Goal: Check status

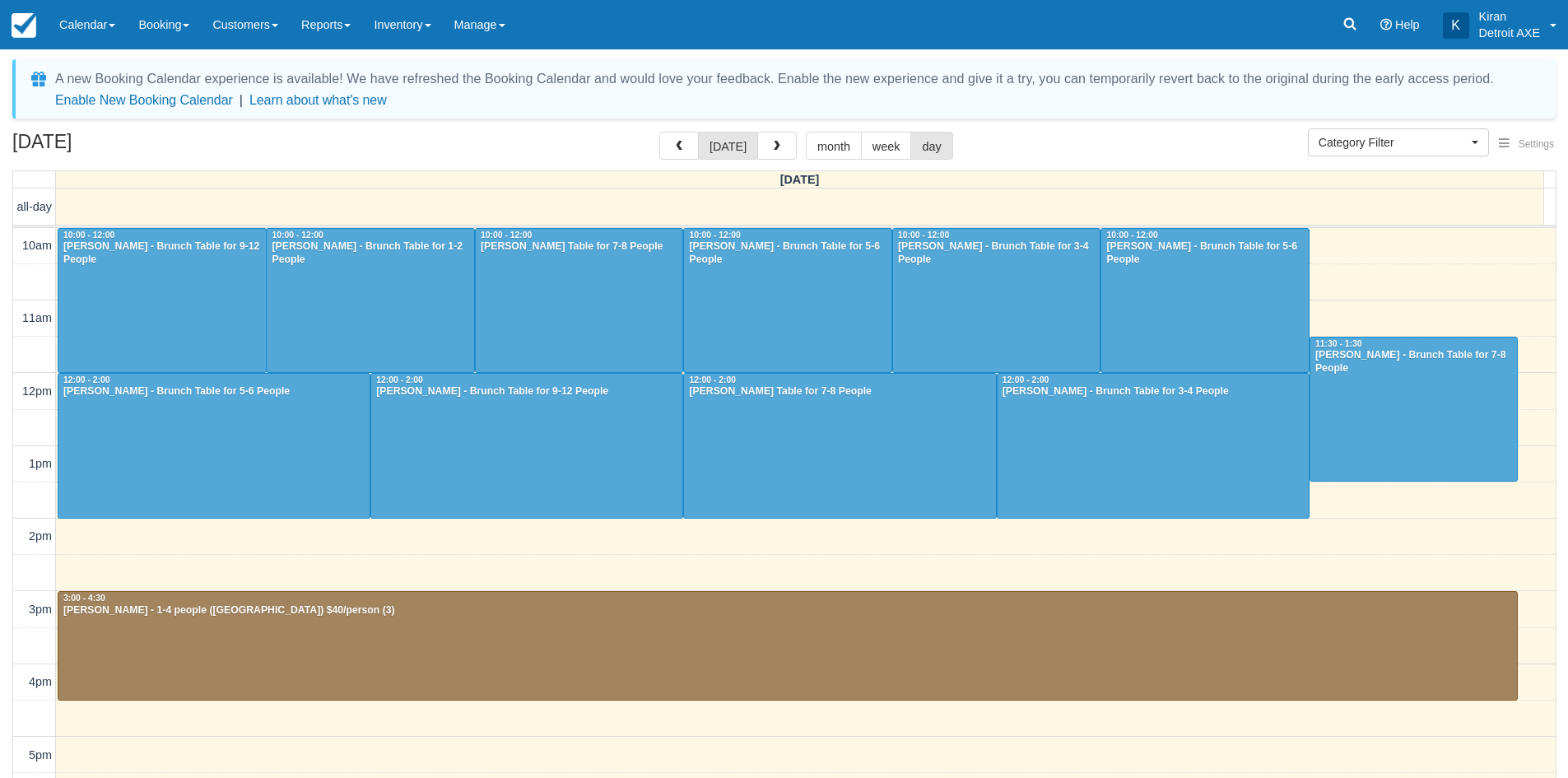
select select
click at [462, 435] on div at bounding box center [526, 445] width 311 height 144
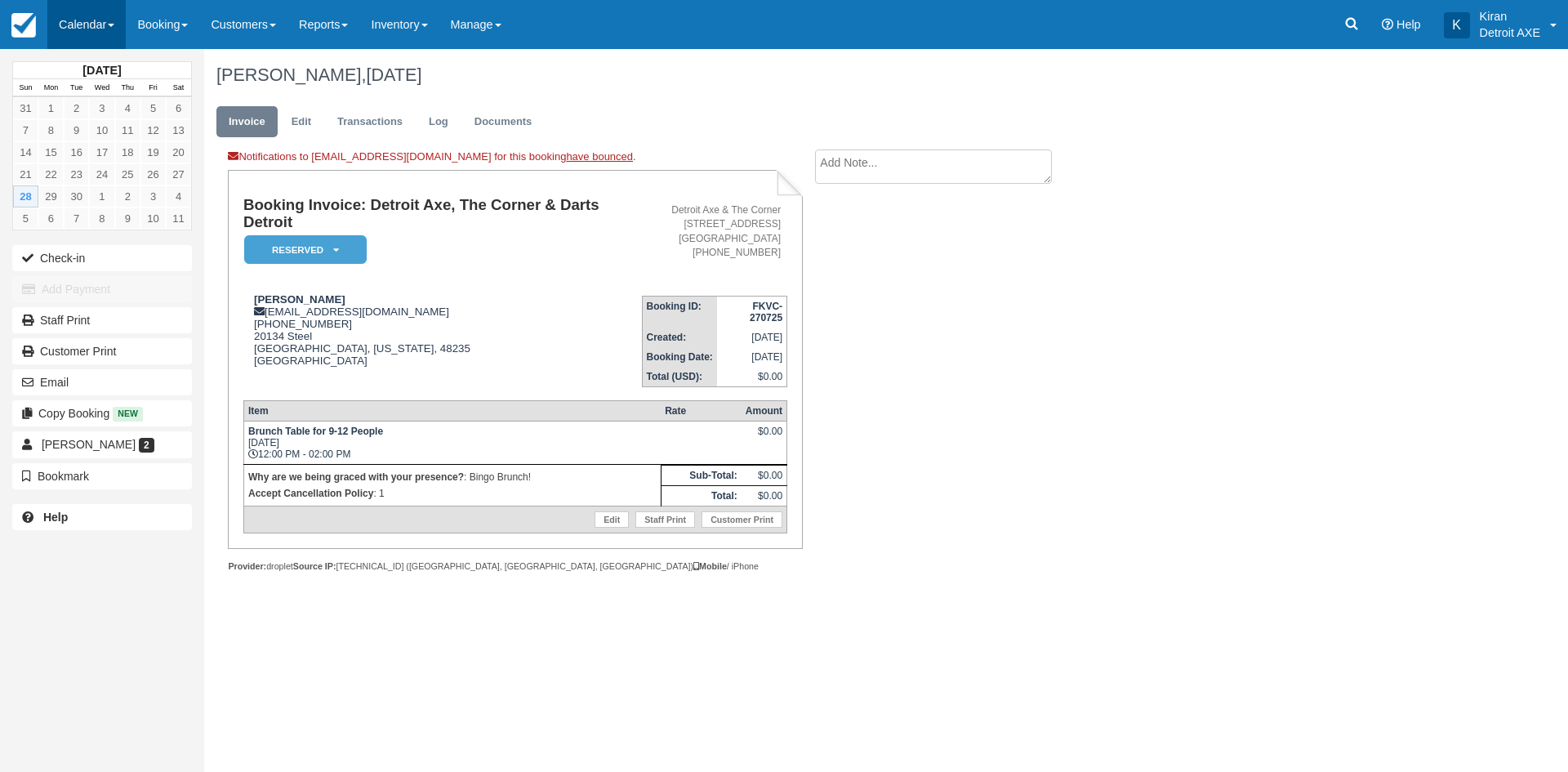
click at [82, 23] on link "Calendar" at bounding box center [86, 24] width 78 height 49
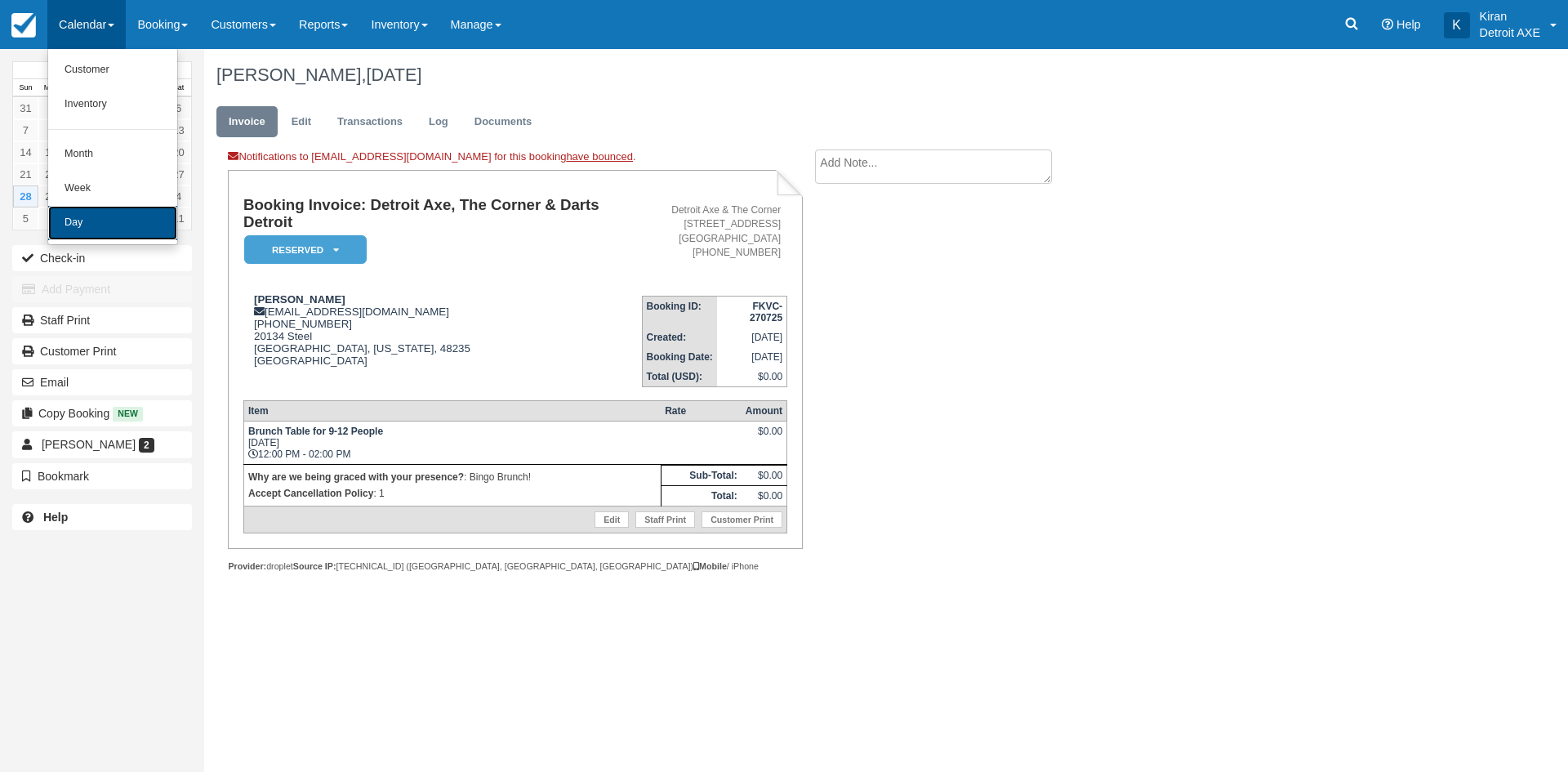
click at [98, 236] on link "Day" at bounding box center [112, 223] width 129 height 35
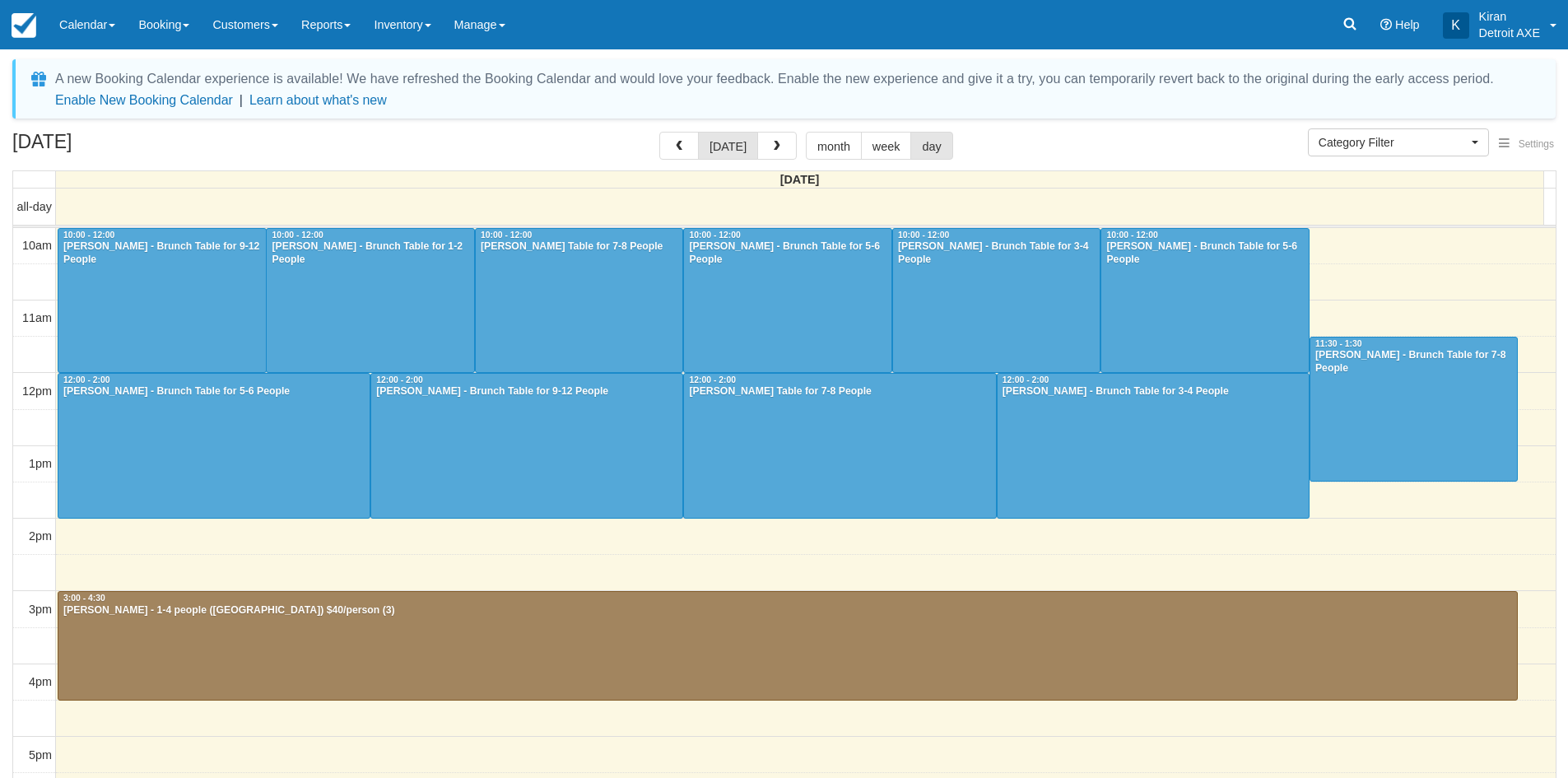
select select
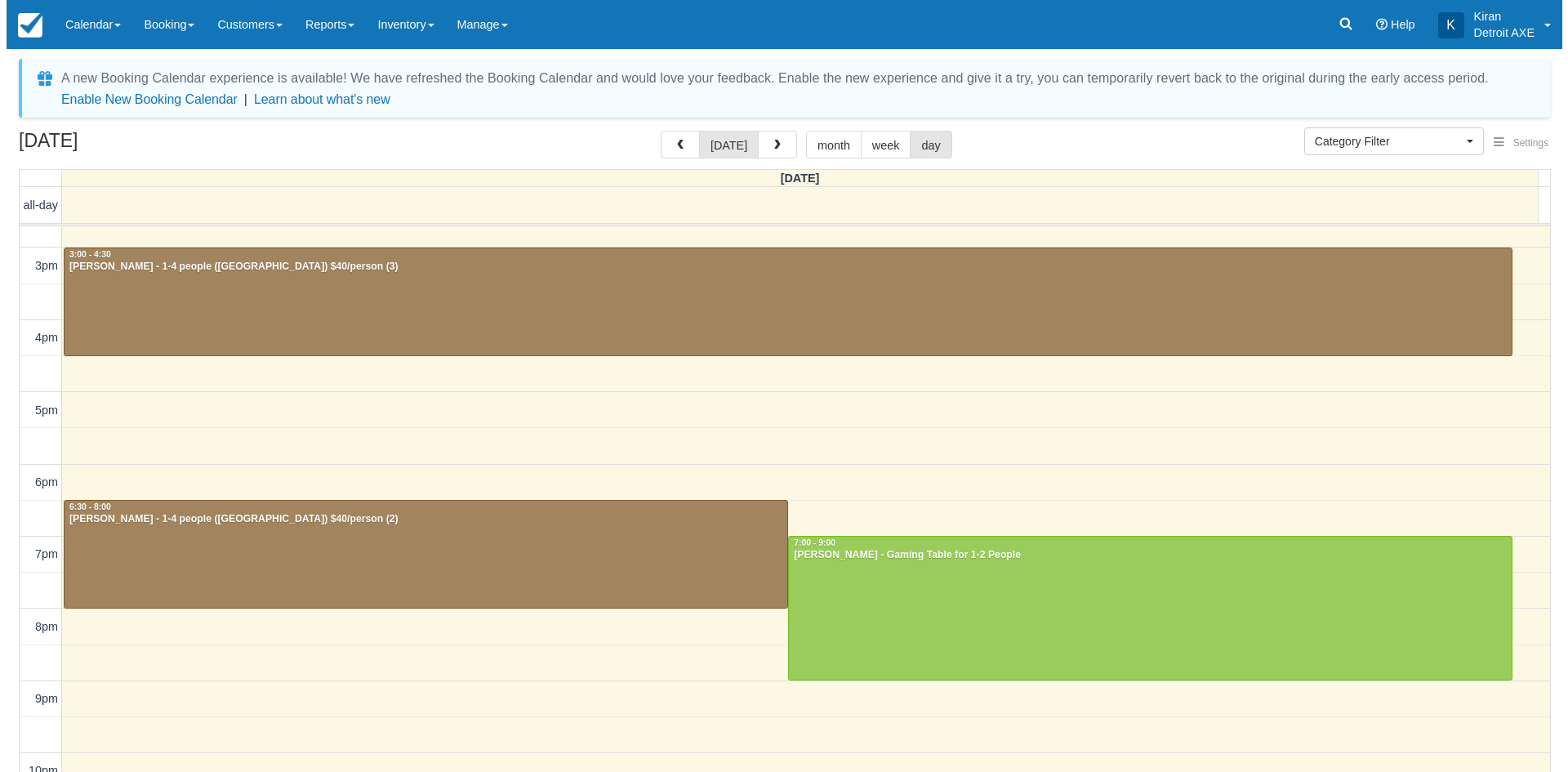
scroll to position [364, 0]
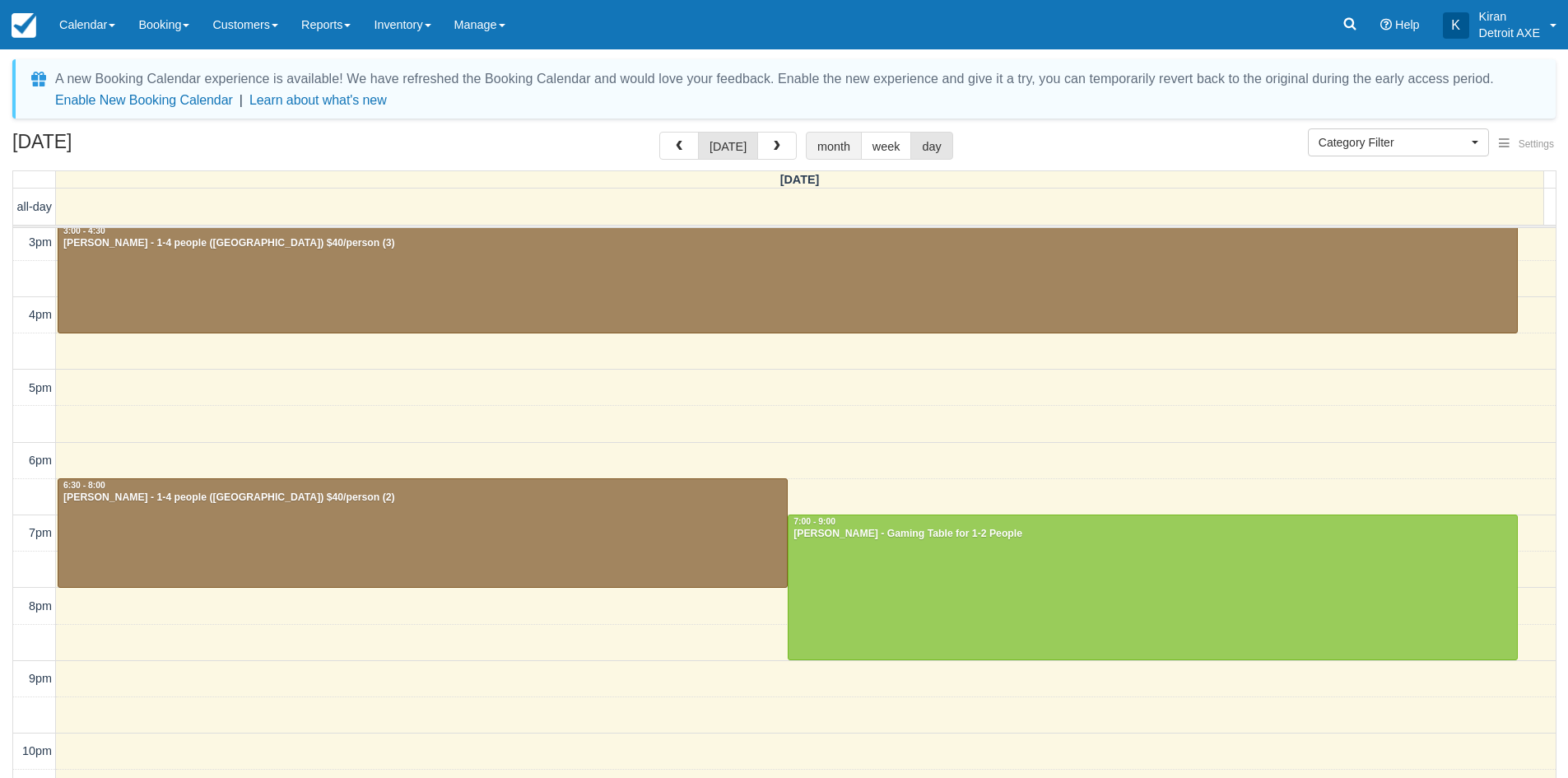
click at [833, 143] on button "month" at bounding box center [833, 146] width 56 height 28
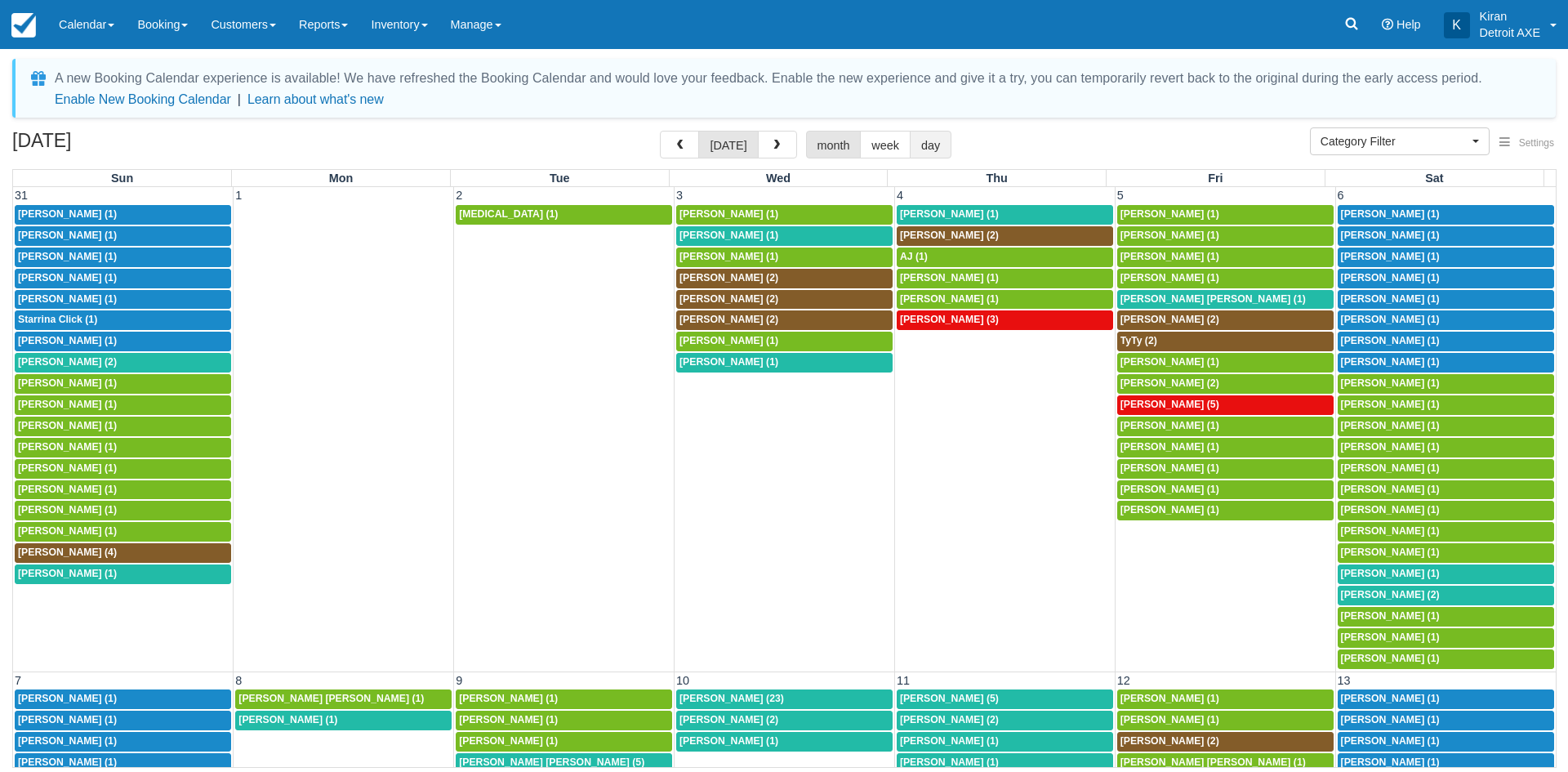
click at [916, 141] on button "day" at bounding box center [930, 145] width 42 height 28
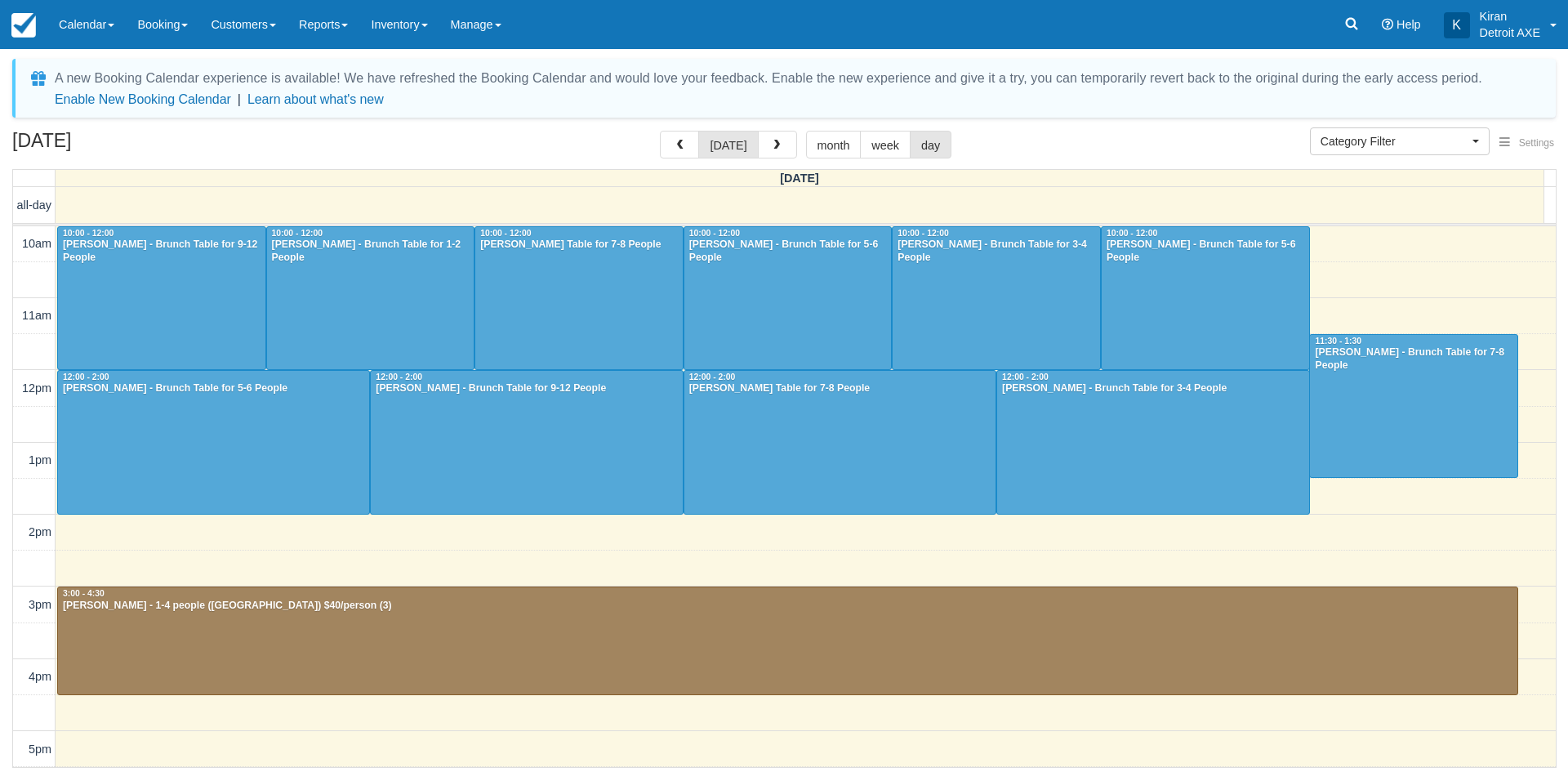
scroll to position [289, 0]
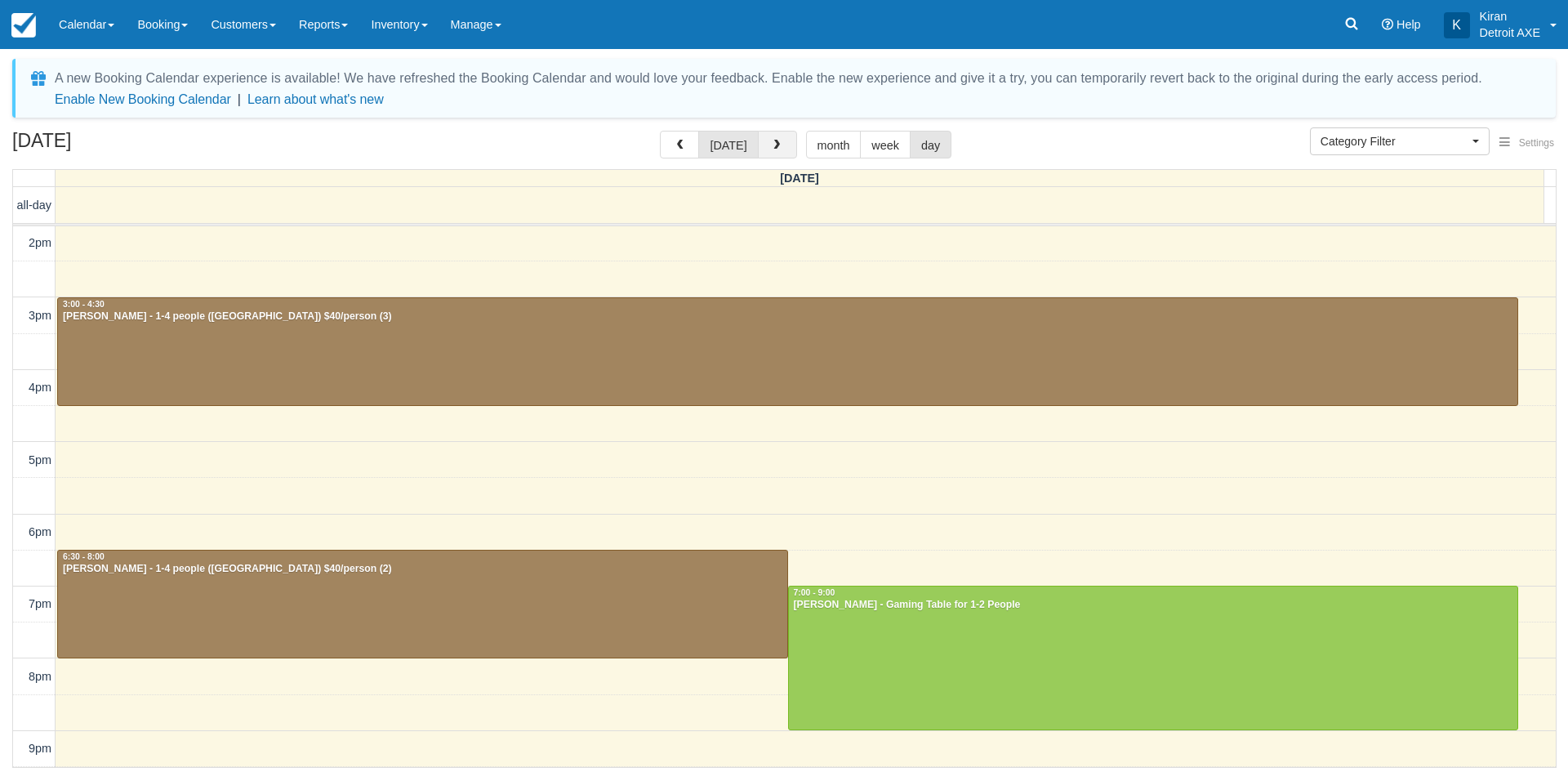
click at [782, 148] on button "button" at bounding box center [777, 145] width 40 height 28
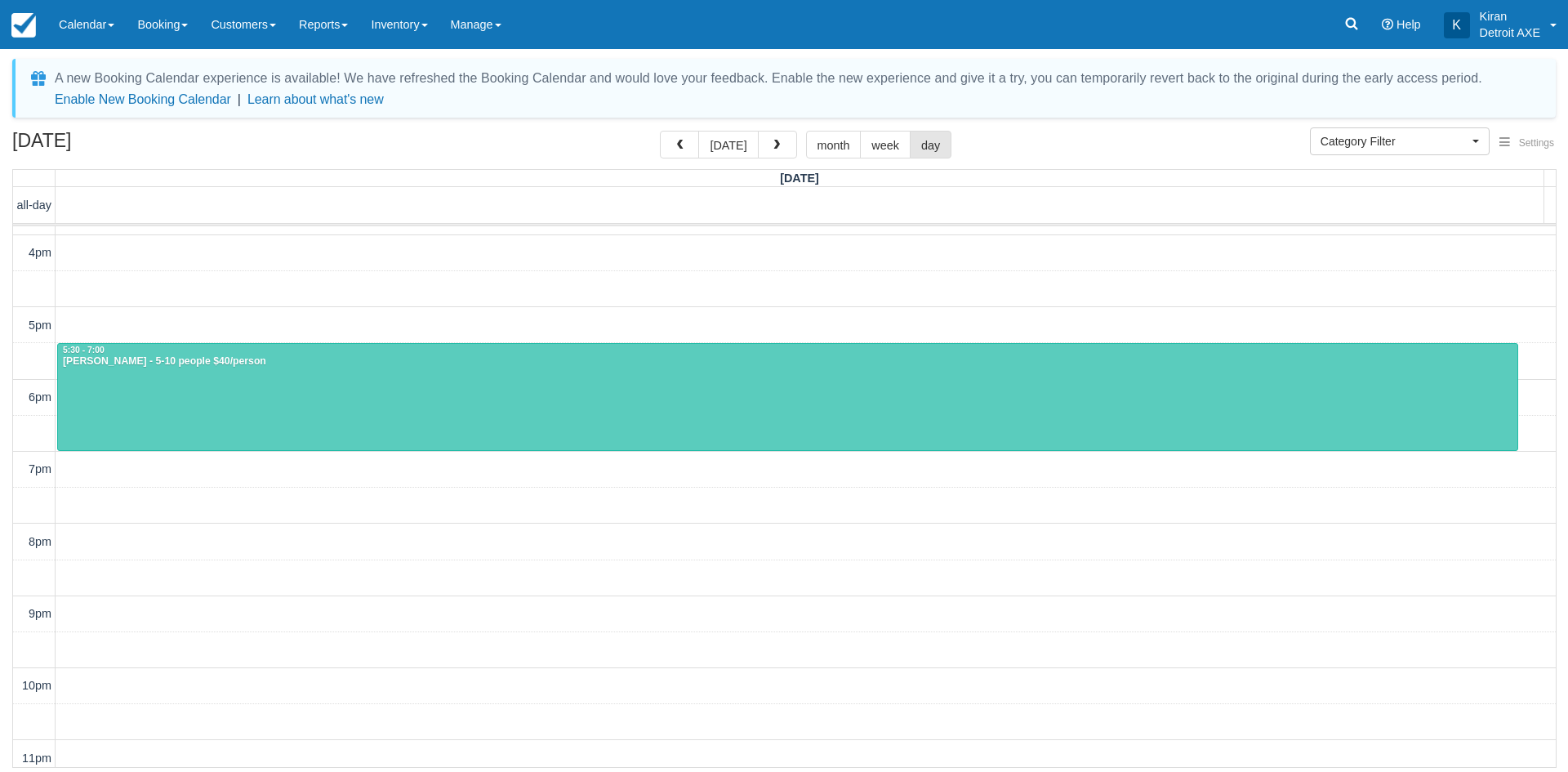
scroll to position [387, 0]
